Goal: Task Accomplishment & Management: Use online tool/utility

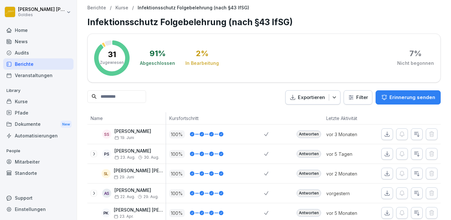
click at [414, 54] on div "7 %" at bounding box center [415, 54] width 12 height 8
click at [411, 58] on div "7 % Nicht begonnen" at bounding box center [415, 58] width 37 height 17
click at [110, 58] on div "31 Zugewiesen" at bounding box center [112, 58] width 24 height 15
drag, startPoint x: 154, startPoint y: 57, endPoint x: 162, endPoint y: 57, distance: 8.1
click at [154, 57] on div "91 %" at bounding box center [158, 54] width 16 height 8
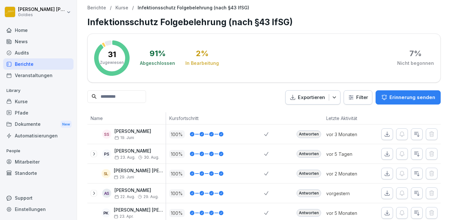
click at [202, 59] on div "2 % In Bearbeitung" at bounding box center [202, 58] width 34 height 17
click at [121, 7] on p "Kurse" at bounding box center [121, 7] width 13 height 5
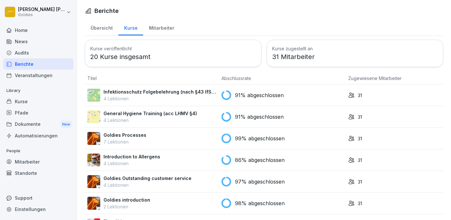
click at [151, 160] on p "4 Lektionen" at bounding box center [131, 163] width 57 height 7
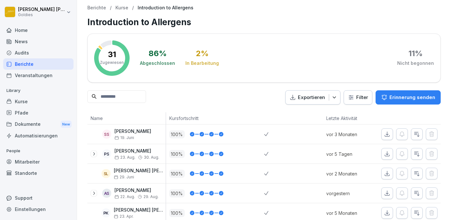
click at [154, 55] on div "86 %" at bounding box center [158, 54] width 18 height 8
click at [123, 6] on p "Kurse" at bounding box center [121, 7] width 13 height 5
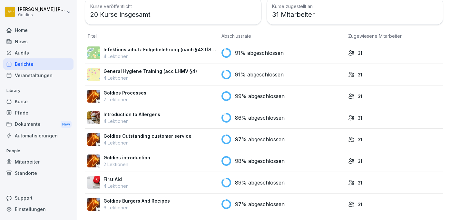
scroll to position [42, 0]
click at [115, 177] on p "First Aid" at bounding box center [115, 179] width 25 height 7
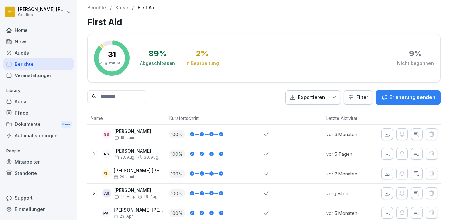
click at [119, 7] on p "Kurse" at bounding box center [121, 7] width 13 height 5
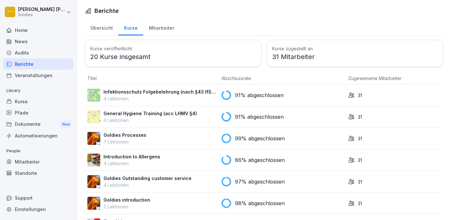
click at [140, 187] on p "4 Lektionen" at bounding box center [147, 184] width 88 height 7
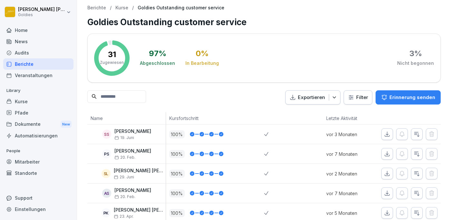
click at [120, 5] on p "Kurse" at bounding box center [121, 7] width 13 height 5
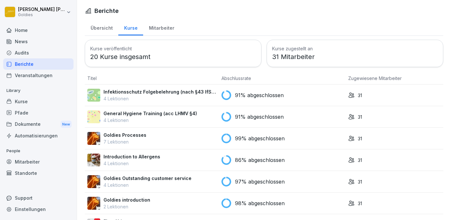
click at [155, 27] on div "Mitarbeiter" at bounding box center [161, 27] width 37 height 16
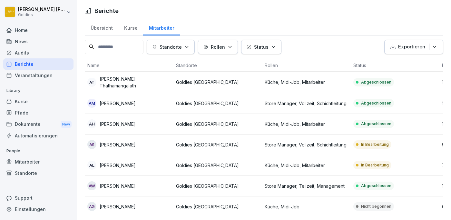
click at [101, 28] on div "Übersicht" at bounding box center [102, 27] width 34 height 16
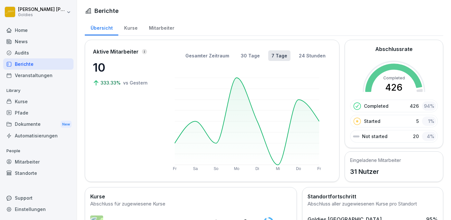
click at [129, 28] on div "Kurse" at bounding box center [130, 27] width 25 height 16
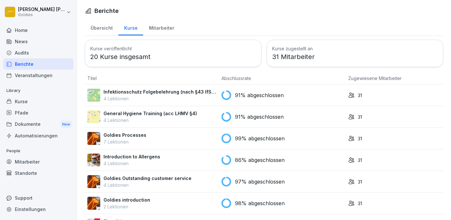
click at [159, 88] on td "Infektionsschutz Folgebelehrung (nach §43 IfSG) 4 Lektionen" at bounding box center [152, 95] width 134 height 22
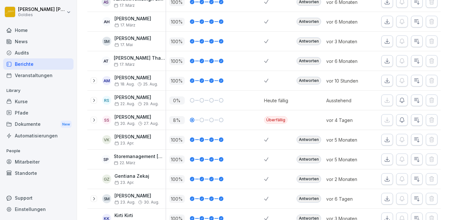
scroll to position [231, 0]
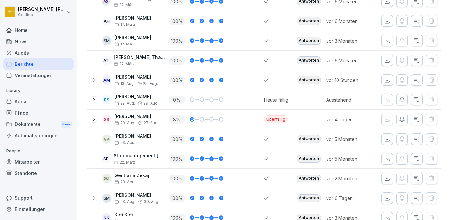
click at [402, 98] on icon "button" at bounding box center [402, 99] width 6 height 6
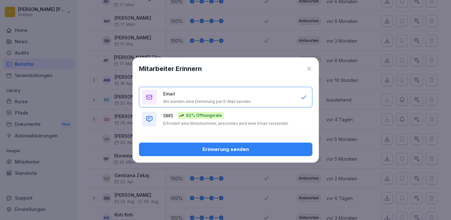
click at [231, 153] on div "Erinnerung senden" at bounding box center [225, 149] width 163 height 7
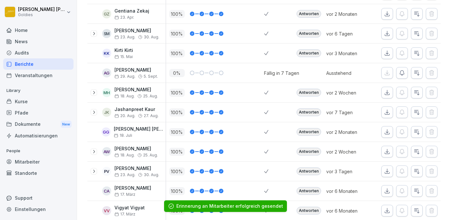
scroll to position [396, 0]
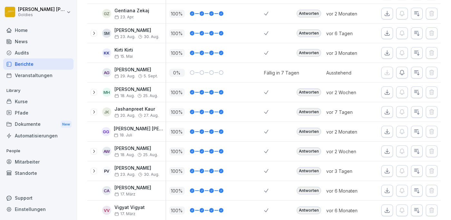
click at [401, 72] on icon "button" at bounding box center [402, 72] width 6 height 6
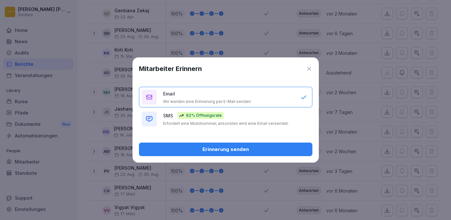
click at [216, 153] on div "Erinnerung senden" at bounding box center [225, 149] width 163 height 7
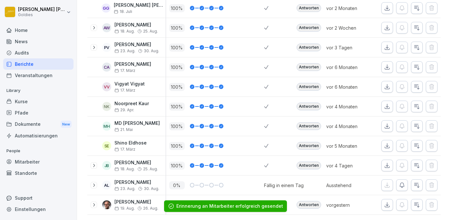
scroll to position [519, 0]
click at [401, 185] on icon "button" at bounding box center [402, 185] width 6 height 6
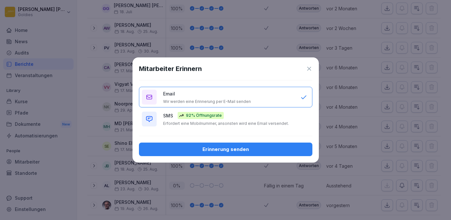
click at [208, 153] on div "Erinnerung senden" at bounding box center [225, 149] width 163 height 7
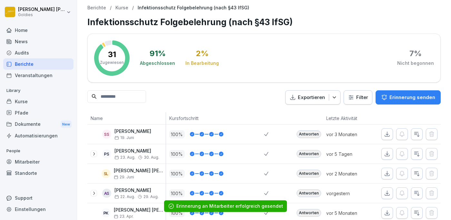
scroll to position [0, 0]
click at [121, 8] on p "Kurse" at bounding box center [121, 7] width 13 height 5
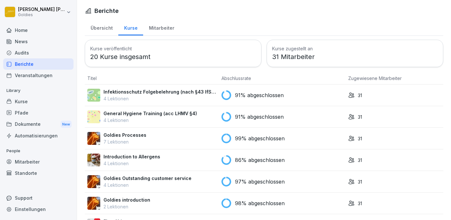
click at [151, 114] on p "General Hygiene Training (acc LHMV §4)" at bounding box center [149, 113] width 93 height 7
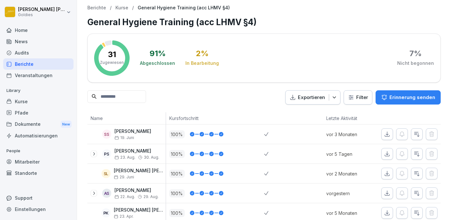
click at [122, 8] on p "Kurse" at bounding box center [121, 7] width 13 height 5
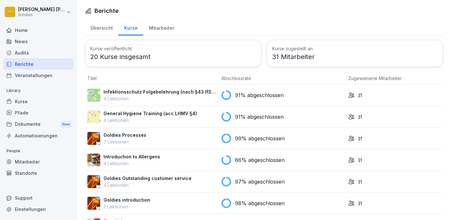
click at [139, 133] on p "Goldies Processes" at bounding box center [124, 135] width 43 height 7
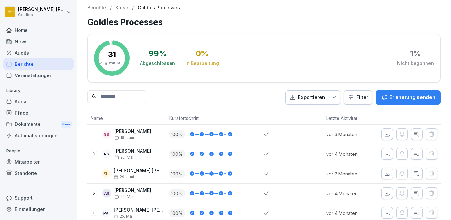
click at [122, 7] on p "Kurse" at bounding box center [121, 7] width 13 height 5
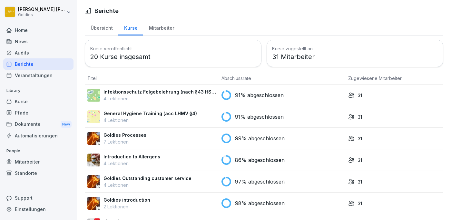
click at [143, 158] on p "Introduction to Allergens" at bounding box center [131, 156] width 57 height 7
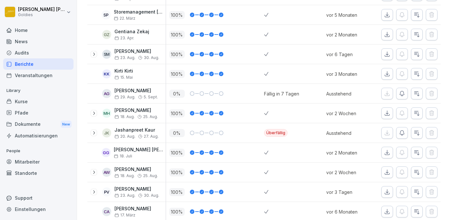
scroll to position [381, 0]
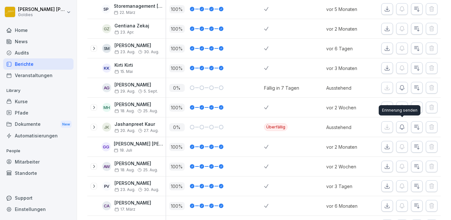
click at [402, 124] on icon "button" at bounding box center [402, 127] width 6 height 6
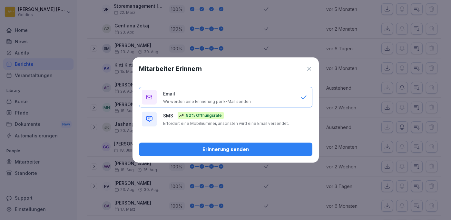
click at [238, 151] on div "Erinnerung senden" at bounding box center [225, 149] width 163 height 7
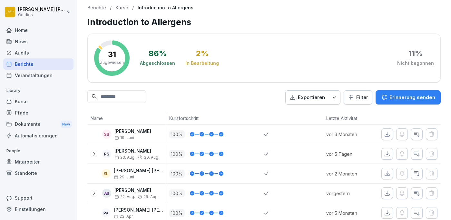
scroll to position [0, 0]
click at [120, 9] on p "Kurse" at bounding box center [121, 7] width 13 height 5
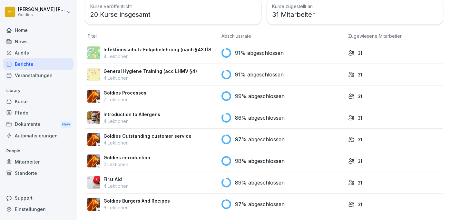
scroll to position [42, 0]
click at [138, 139] on p "Goldies Outstanding customer service" at bounding box center [147, 135] width 88 height 7
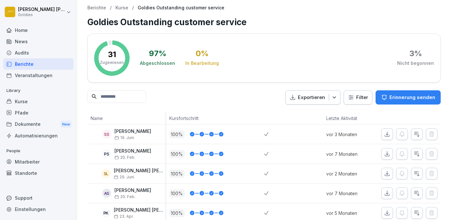
click at [121, 8] on p "Kurse" at bounding box center [121, 7] width 13 height 5
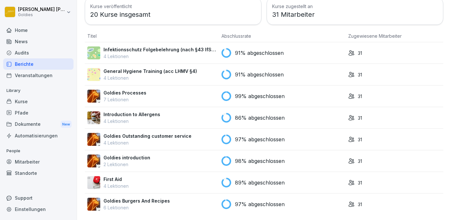
scroll to position [42, 0]
click at [129, 160] on p "Goldies introduction" at bounding box center [126, 157] width 47 height 7
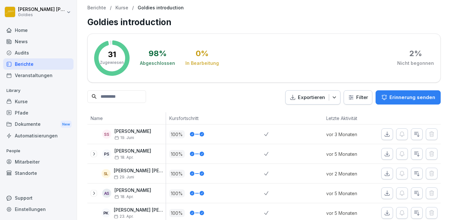
click at [118, 9] on p "Kurse" at bounding box center [121, 7] width 13 height 5
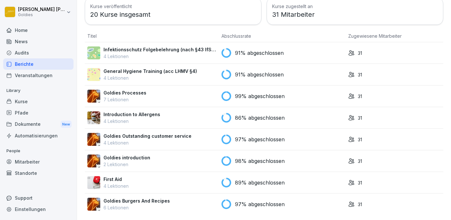
scroll to position [42, 0]
click at [119, 181] on p "First Aid" at bounding box center [115, 179] width 25 height 7
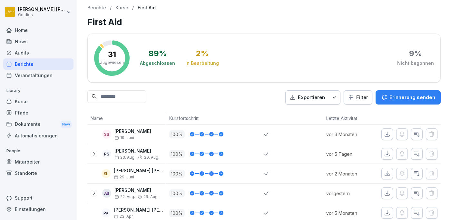
click at [117, 9] on p "Kurse" at bounding box center [121, 7] width 13 height 5
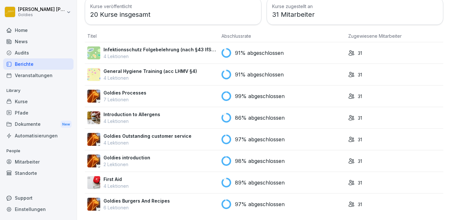
scroll to position [42, 0]
click at [123, 202] on p "Goldies Burgers And Recipes" at bounding box center [136, 200] width 66 height 7
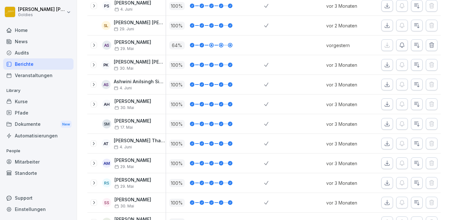
scroll to position [148, 0]
click at [210, 43] on div at bounding box center [211, 45] width 5 height 5
click at [220, 44] on div at bounding box center [221, 45] width 5 height 5
click at [228, 44] on div at bounding box center [230, 45] width 5 height 5
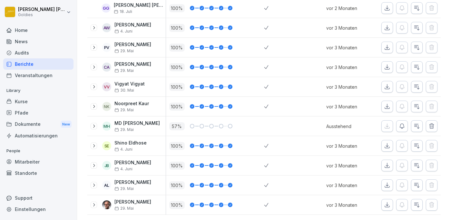
scroll to position [519, 0]
click at [403, 125] on icon "button" at bounding box center [402, 126] width 6 height 6
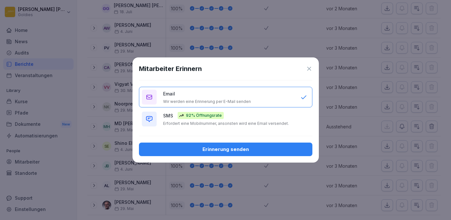
click at [228, 153] on div "Erinnerung senden" at bounding box center [225, 149] width 163 height 7
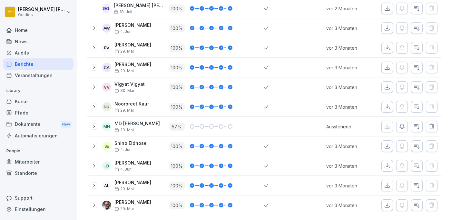
click at [403, 126] on icon "button" at bounding box center [402, 126] width 6 height 6
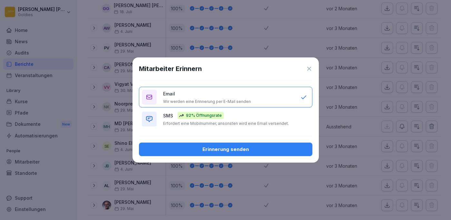
click at [245, 152] on div "Erinnerung senden" at bounding box center [225, 149] width 163 height 7
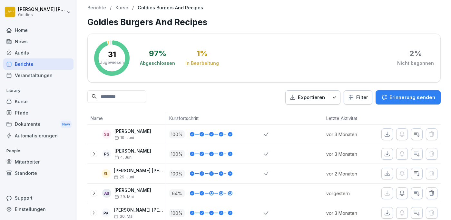
scroll to position [0, 0]
click at [122, 7] on p "Kurse" at bounding box center [121, 7] width 13 height 5
